Goal: Task Accomplishment & Management: Manage account settings

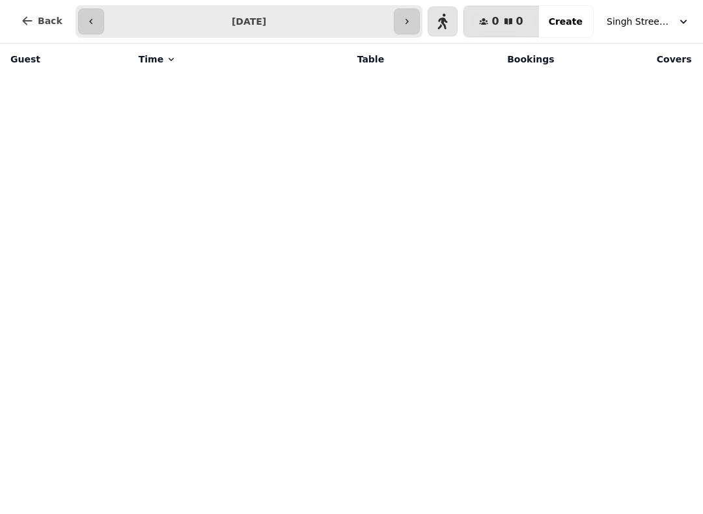
click at [46, 12] on button "Back" at bounding box center [41, 20] width 62 height 31
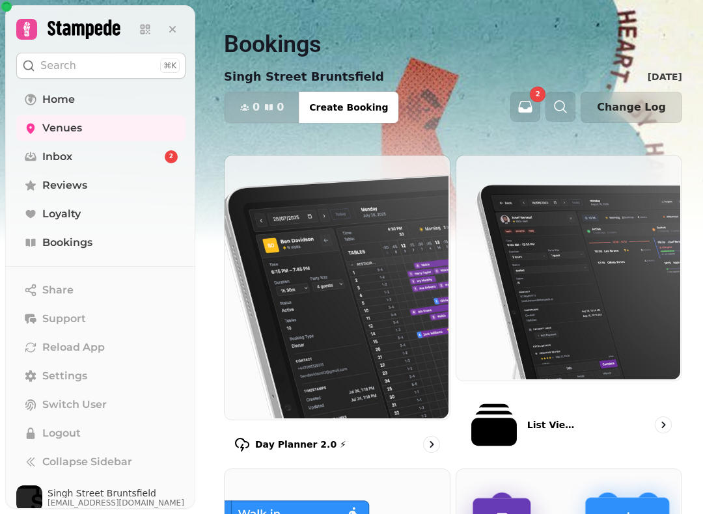
click at [54, 190] on span "Reviews" at bounding box center [64, 186] width 45 height 16
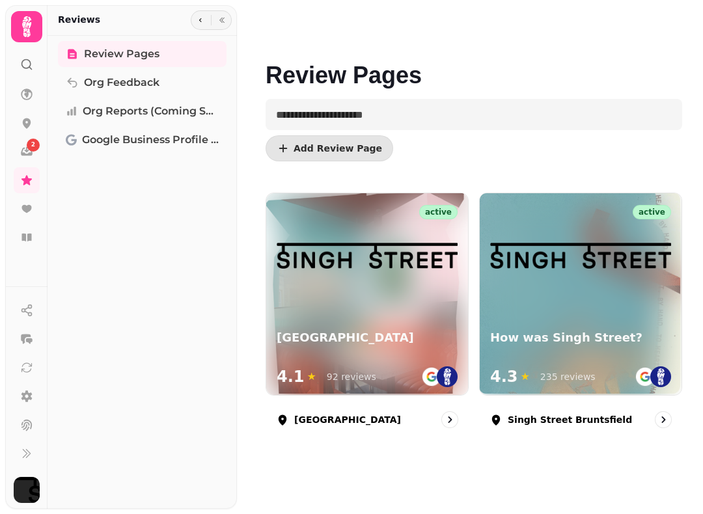
click at [570, 305] on div "active How was Singh Street? 4.3 ★ 235 reviews" at bounding box center [581, 294] width 202 height 202
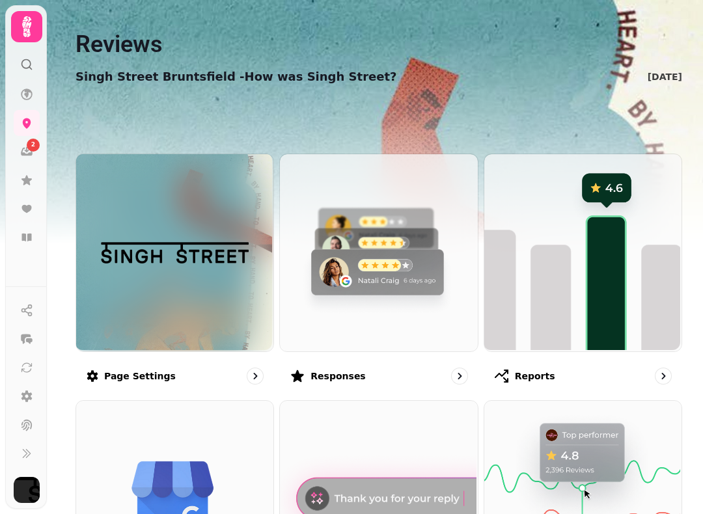
click at [353, 258] on img at bounding box center [377, 251] width 197 height 197
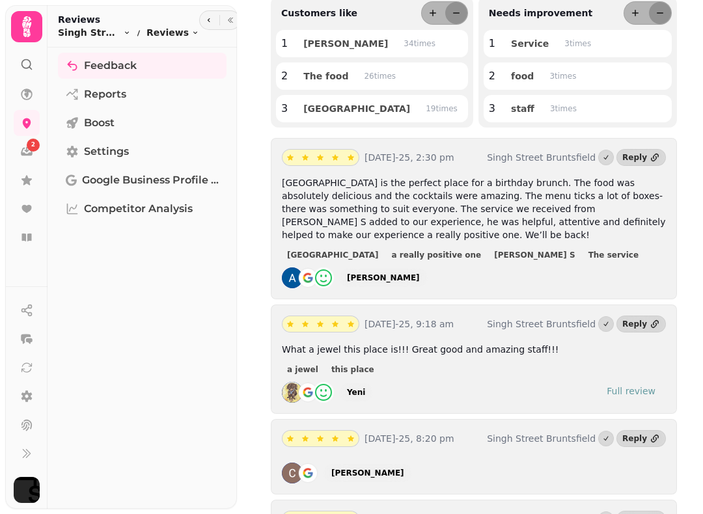
scroll to position [191, 0]
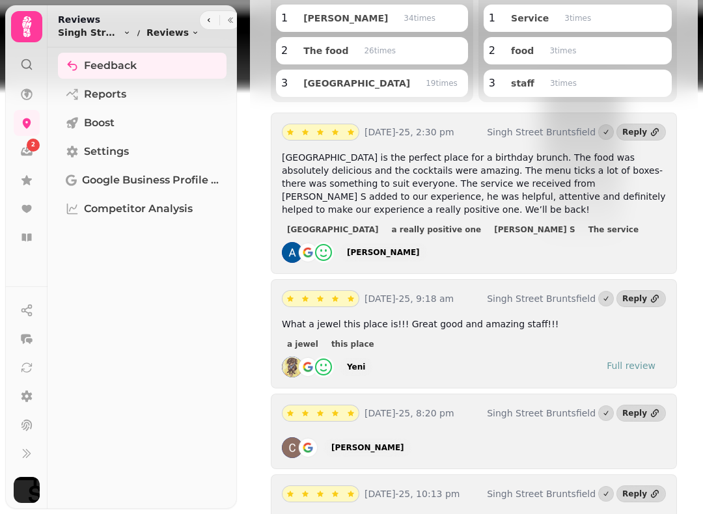
click at [22, 185] on icon at bounding box center [26, 180] width 13 height 13
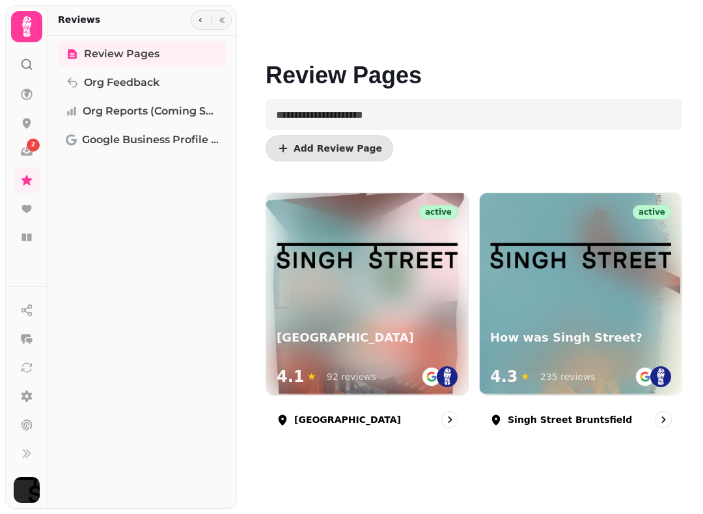
click at [31, 143] on span "2" at bounding box center [33, 145] width 4 height 9
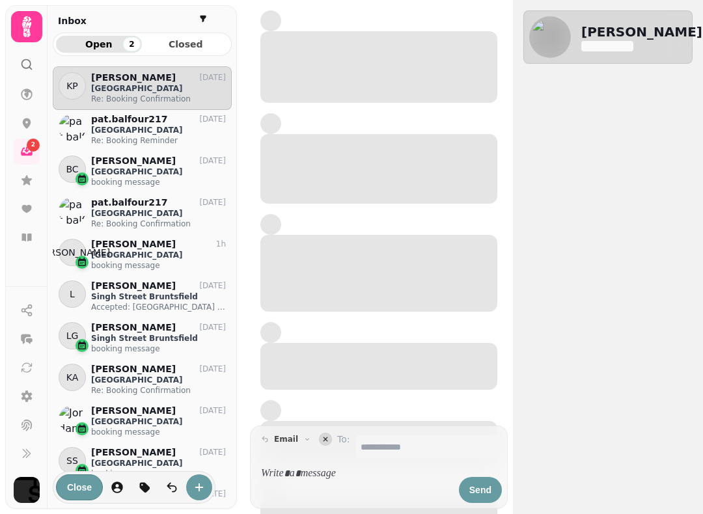
scroll to position [437, 179]
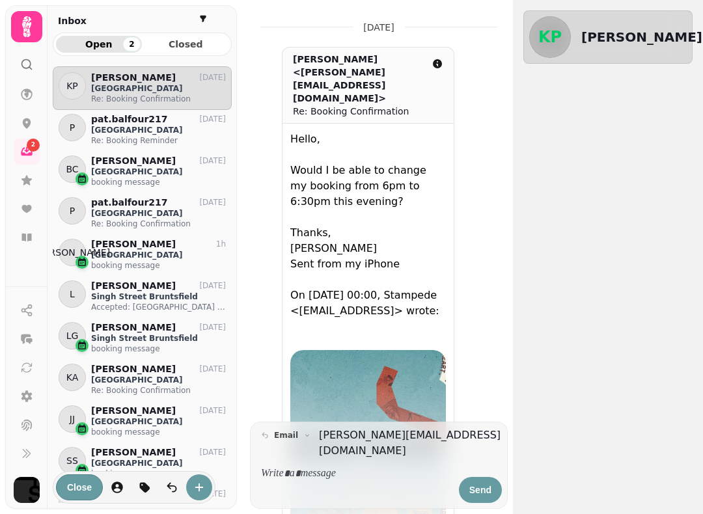
click at [22, 127] on icon at bounding box center [26, 123] width 13 height 13
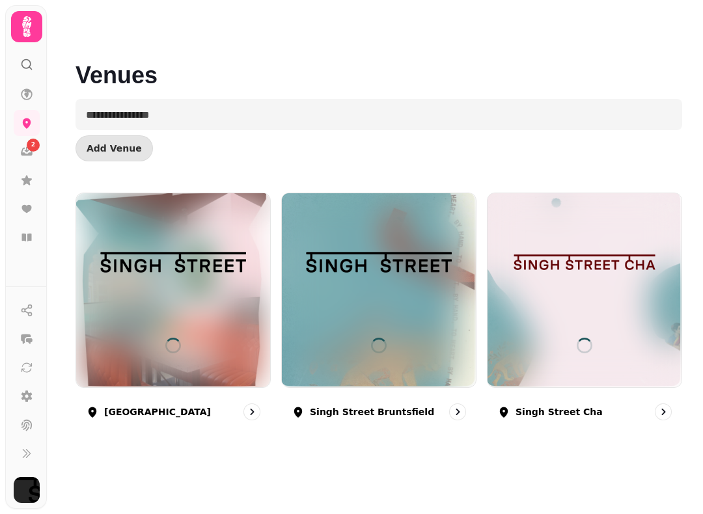
click at [329, 331] on div at bounding box center [379, 290] width 194 height 194
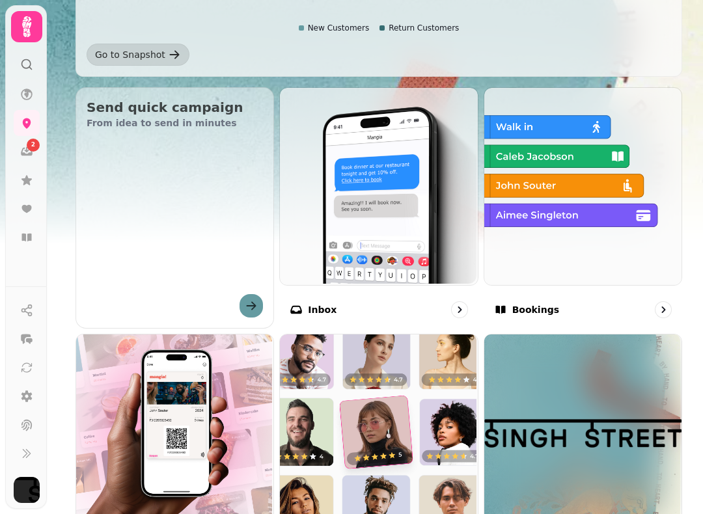
scroll to position [381, 0]
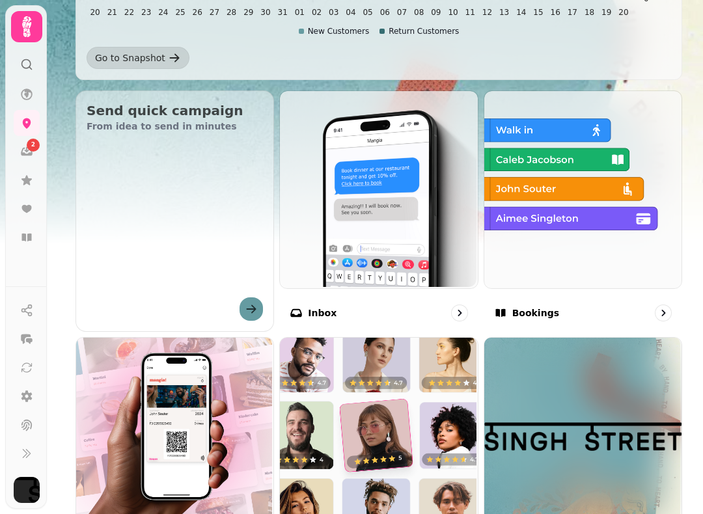
click at [538, 225] on img at bounding box center [581, 188] width 197 height 197
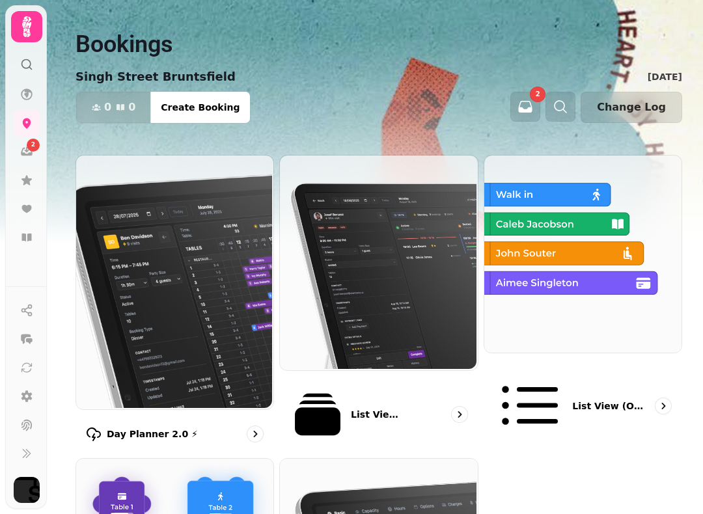
click at [581, 272] on img at bounding box center [581, 252] width 197 height 197
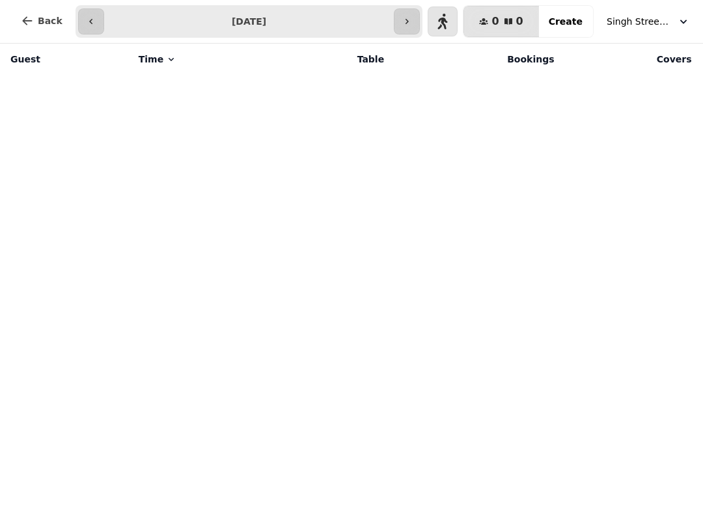
click at [412, 23] on icon "button" at bounding box center [407, 21] width 10 height 10
type input "**********"
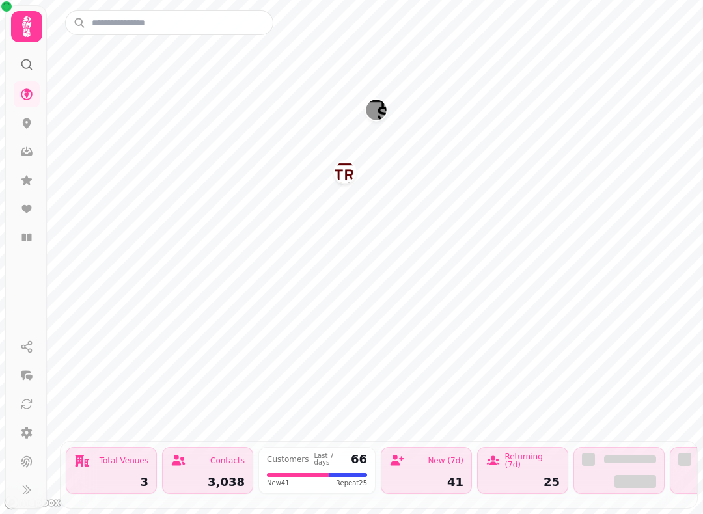
click at [29, 227] on link at bounding box center [27, 238] width 26 height 26
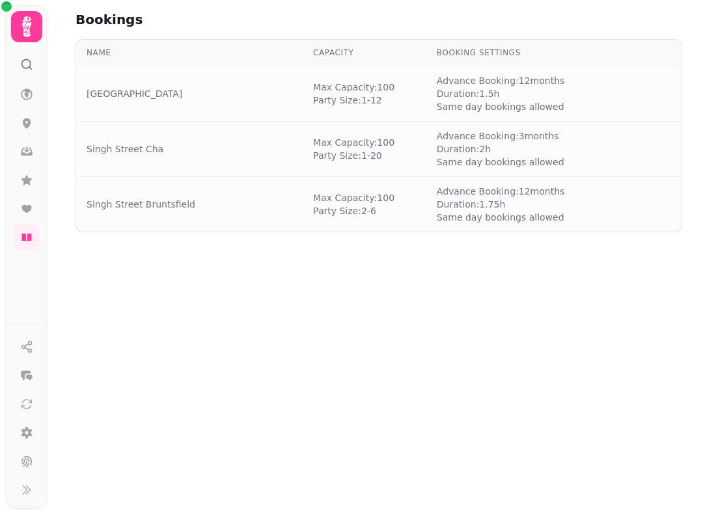
click at [222, 197] on td "Singh Street Bruntsfield" at bounding box center [189, 204] width 226 height 55
click at [142, 218] on td "Singh Street Bruntsfield" at bounding box center [189, 204] width 226 height 55
click at [168, 205] on link "Singh Street Bruntsfield" at bounding box center [141, 204] width 109 height 13
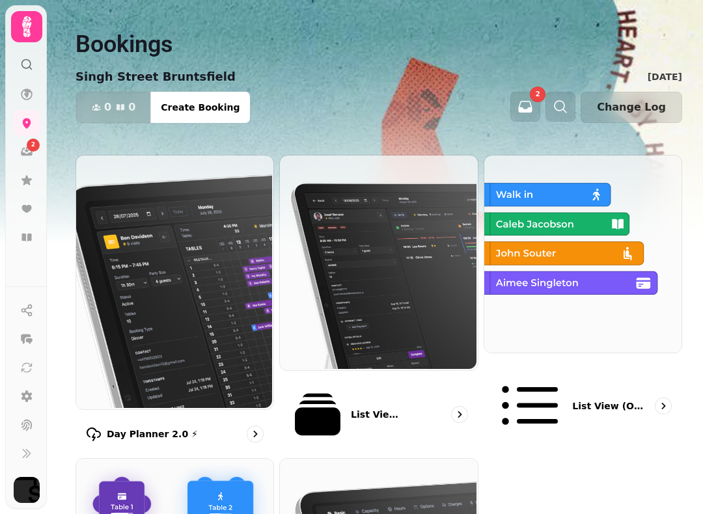
click at [351, 408] on p "List View 2.0 ⚡ (New)" at bounding box center [377, 414] width 53 height 13
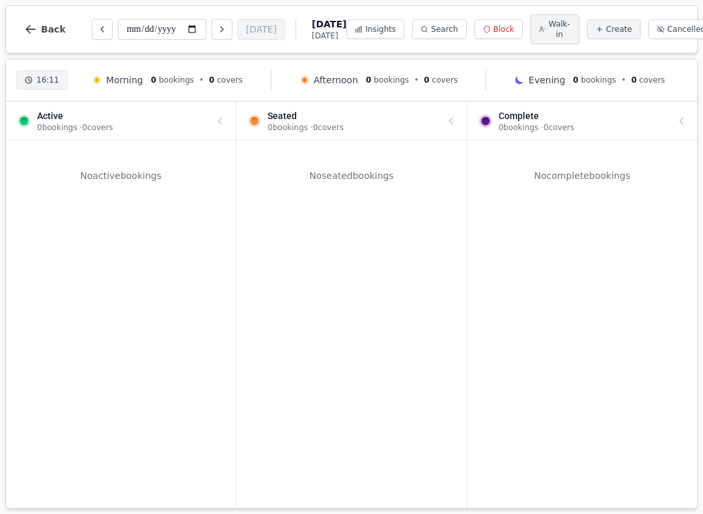
click at [42, 33] on span "Back" at bounding box center [53, 29] width 25 height 9
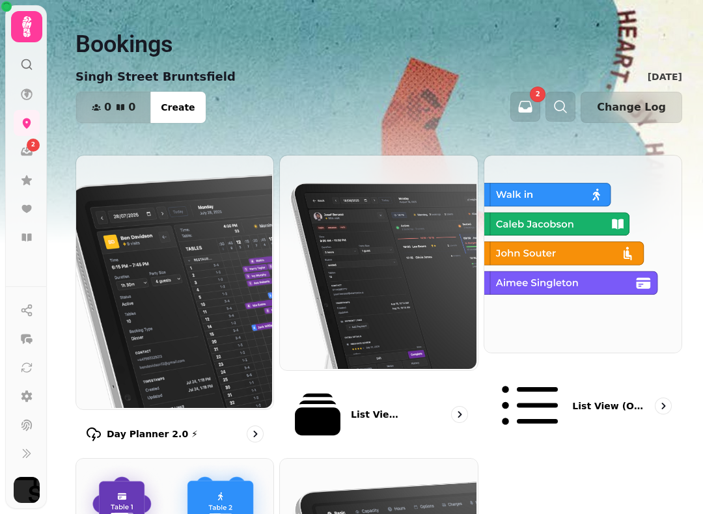
click at [595, 367] on div "List view (Old - going soon)" at bounding box center [583, 406] width 199 height 94
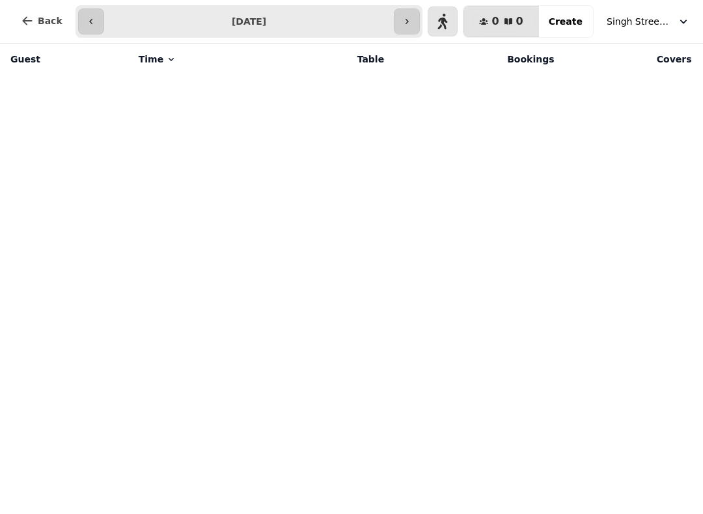
click at [26, 10] on button "Back" at bounding box center [41, 20] width 62 height 31
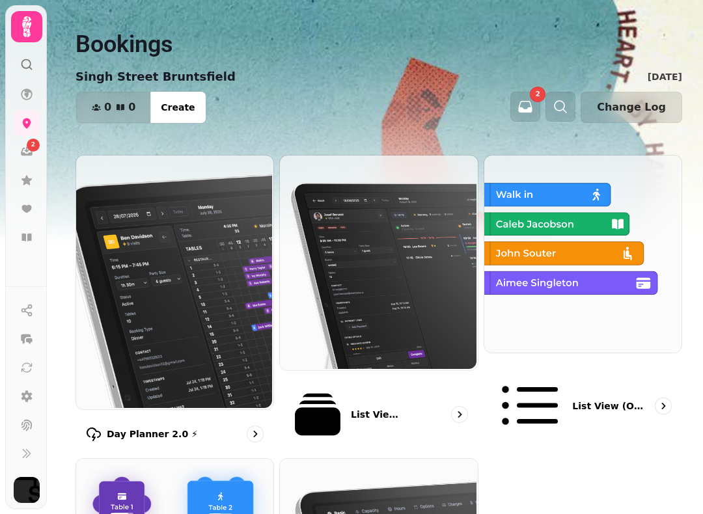
click at [609, 400] on p "List view (Old - going soon)" at bounding box center [607, 406] width 71 height 13
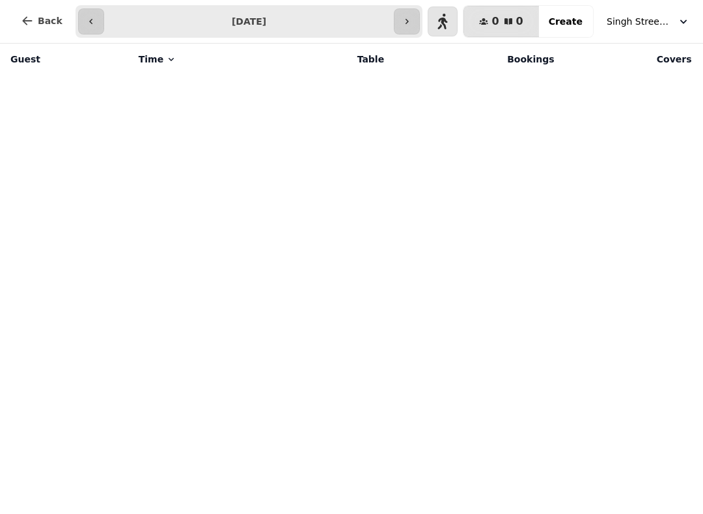
click at [407, 21] on icon "button" at bounding box center [407, 21] width 10 height 10
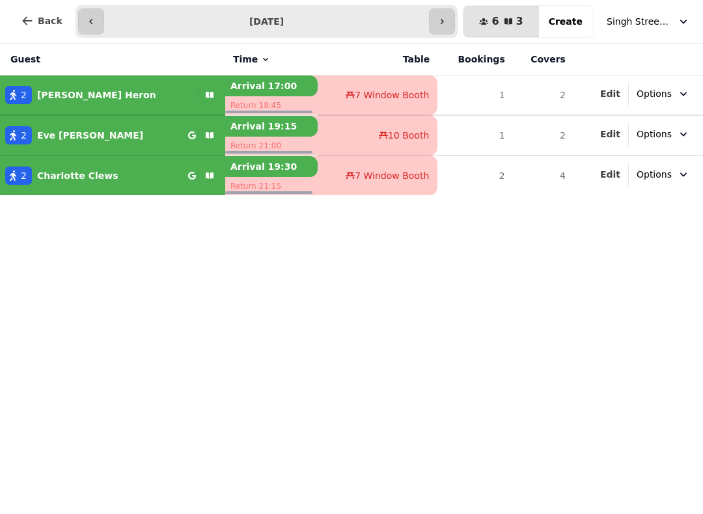
click at [98, 16] on button "button" at bounding box center [91, 21] width 26 height 26
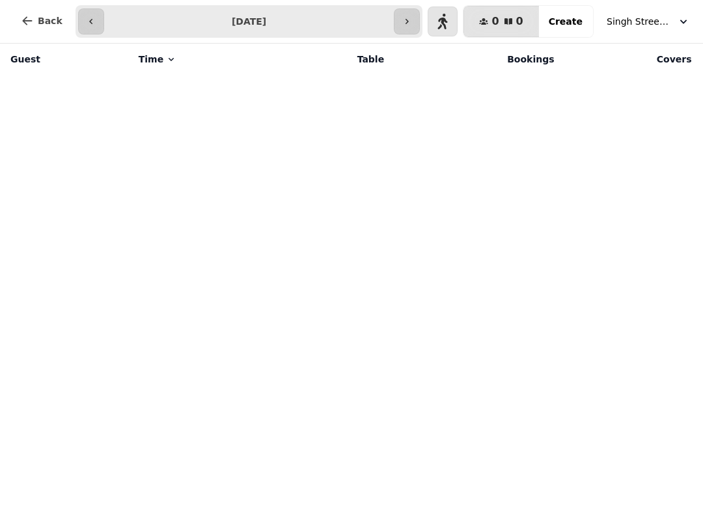
click at [89, 23] on icon "button" at bounding box center [90, 21] width 3 height 5
click at [660, 20] on span "Singh Street Bruntsfield" at bounding box center [639, 21] width 65 height 13
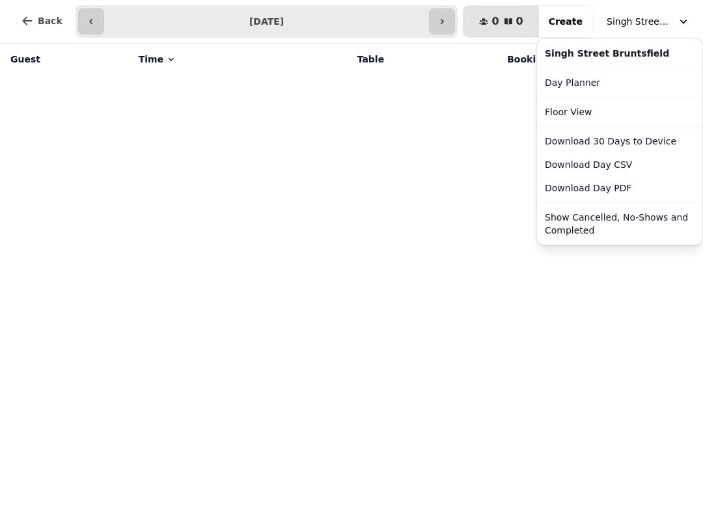
click at [616, 225] on button "Show Cancelled, No-Shows and Completed" at bounding box center [620, 224] width 160 height 36
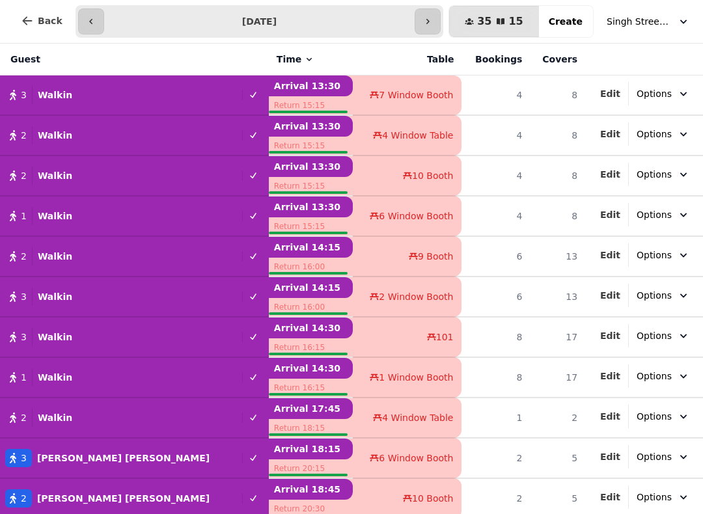
click at [657, 12] on button "Singh Street Bruntsfield" at bounding box center [648, 21] width 99 height 23
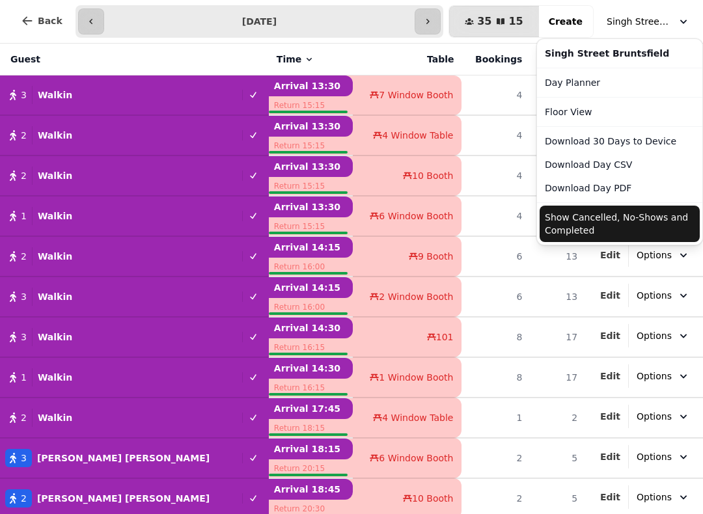
click at [628, 221] on button "Show Cancelled, No-Shows and Completed" at bounding box center [620, 224] width 160 height 36
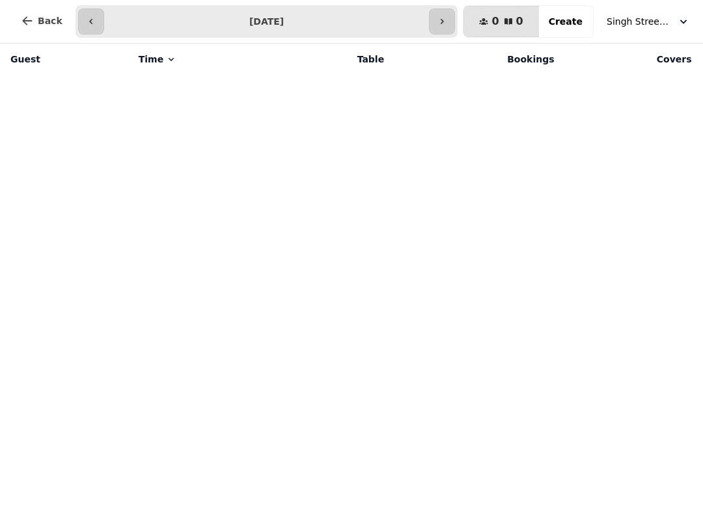
click at [447, 16] on button "button" at bounding box center [442, 21] width 26 height 26
click at [661, 15] on span "Singh Street Bruntsfield" at bounding box center [639, 21] width 65 height 13
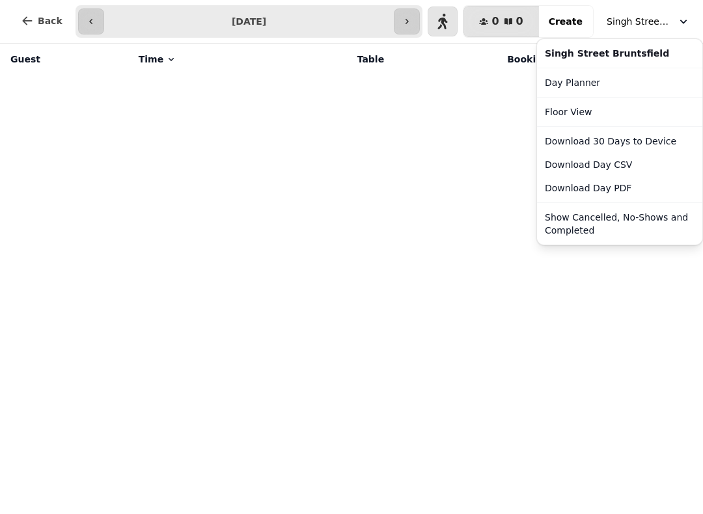
click at [627, 209] on button "Show Cancelled, No-Shows and Completed" at bounding box center [620, 224] width 160 height 36
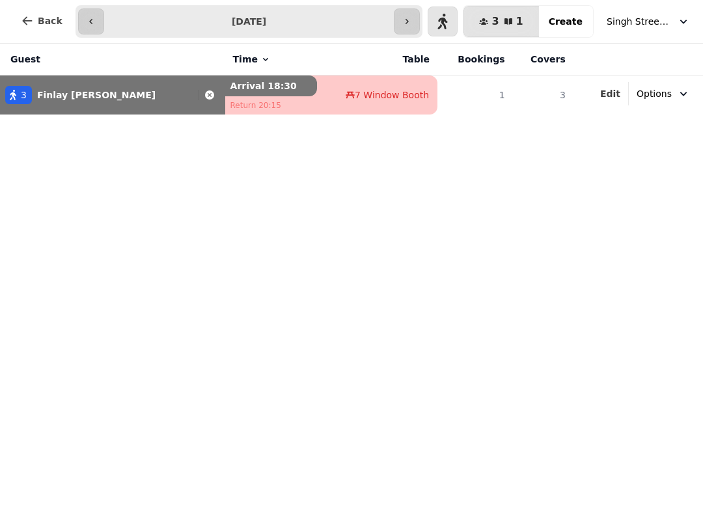
click at [644, 18] on span "Singh Street Bruntsfield" at bounding box center [639, 21] width 65 height 13
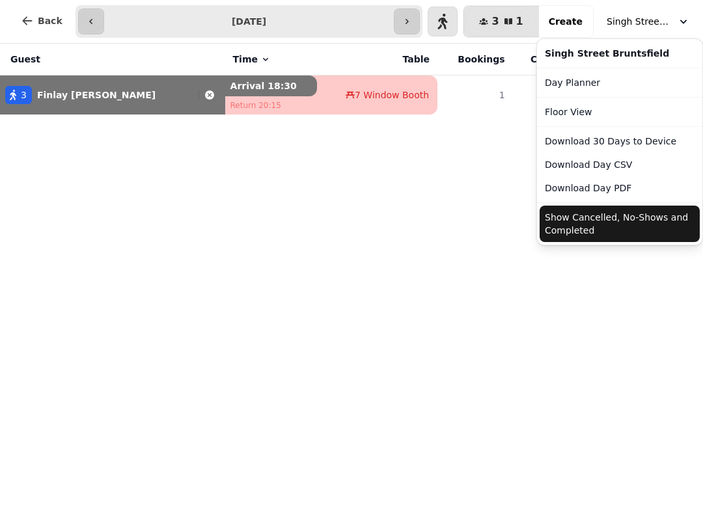
click at [607, 226] on button "Show Cancelled, No-Shows and Completed" at bounding box center [620, 224] width 160 height 36
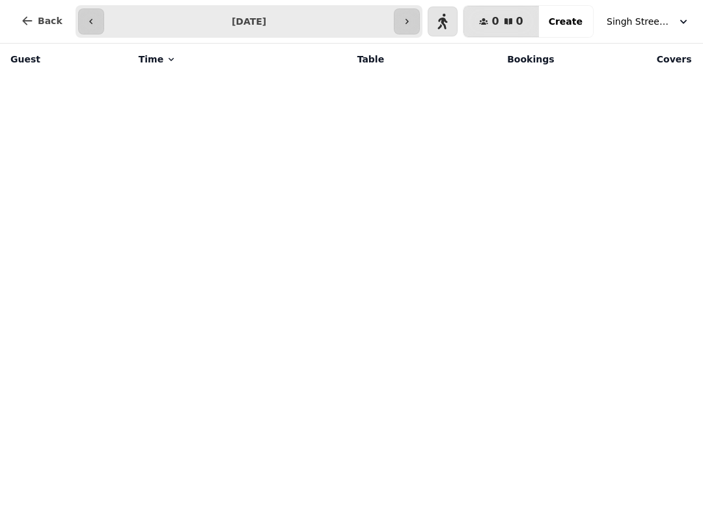
click at [410, 14] on button "button" at bounding box center [407, 21] width 26 height 26
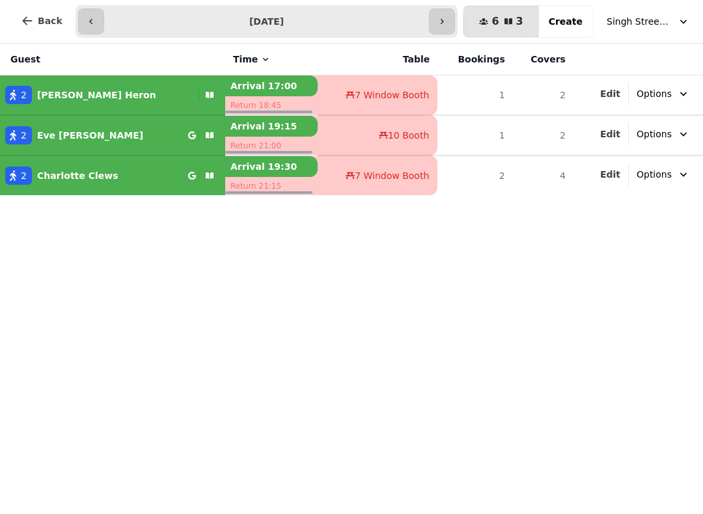
click at [96, 19] on button "button" at bounding box center [91, 21] width 26 height 26
type input "**********"
